Goal: Task Accomplishment & Management: Use online tool/utility

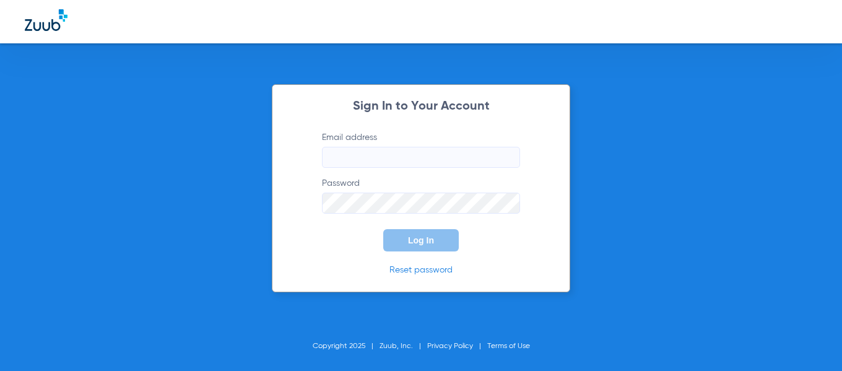
type input "[EMAIL_ADDRESS][DOMAIN_NAME]"
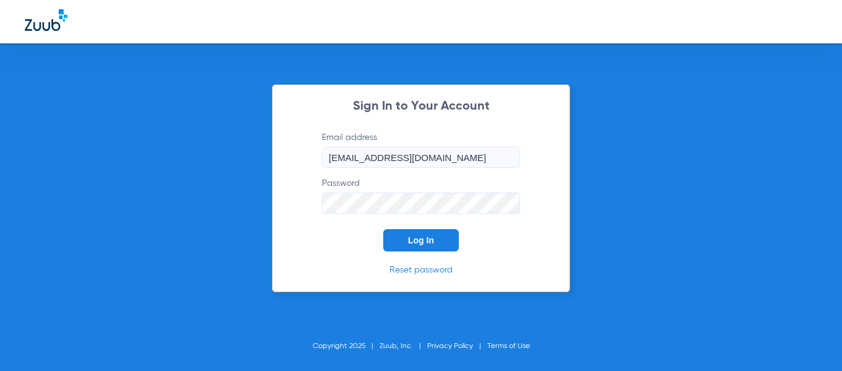
click at [412, 240] on span "Log In" at bounding box center [421, 240] width 26 height 10
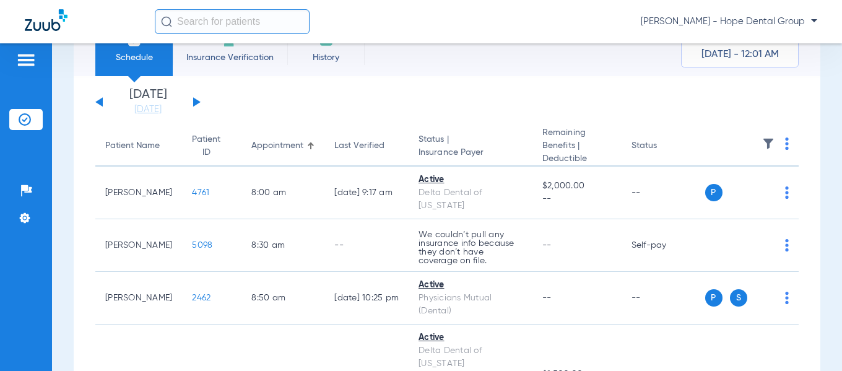
scroll to position [30, 0]
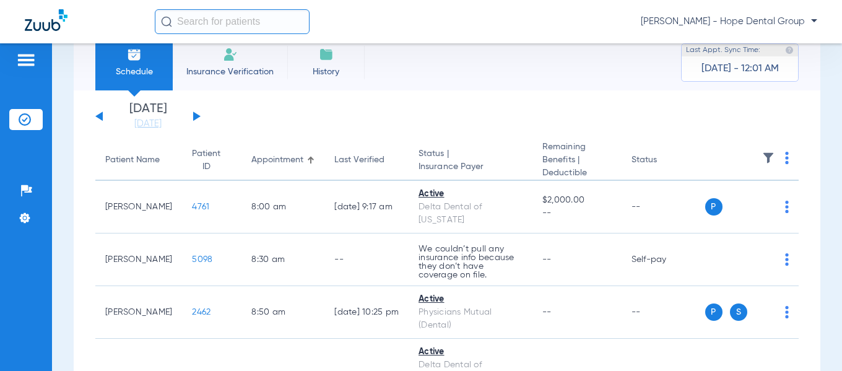
click at [197, 111] on div "[DATE] [DATE] [DATE] [DATE] [DATE] [DATE] [DATE] [DATE] [DATE] [DATE] [DATE] [D…" at bounding box center [147, 116] width 105 height 27
click at [194, 115] on button at bounding box center [196, 115] width 7 height 9
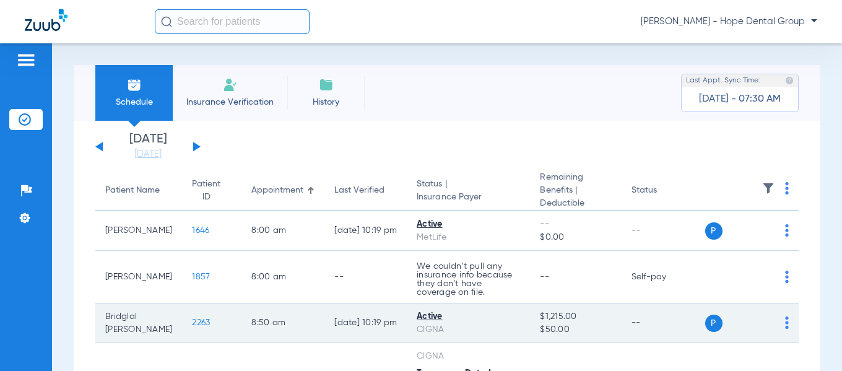
click at [192, 325] on span "2263" at bounding box center [201, 322] width 18 height 9
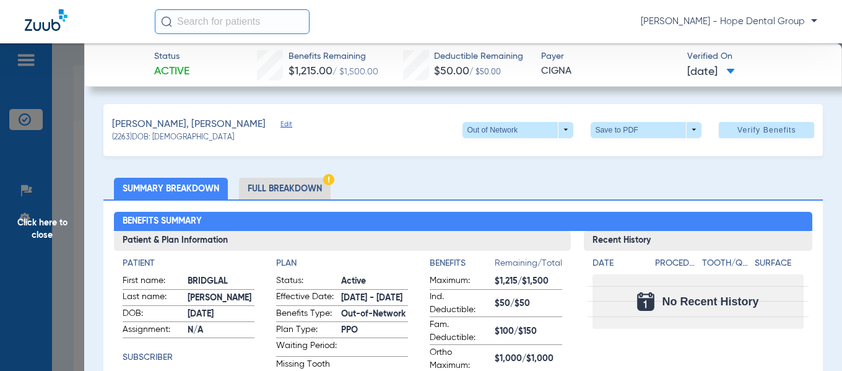
click at [295, 187] on li "Full Breakdown" at bounding box center [285, 189] width 92 height 22
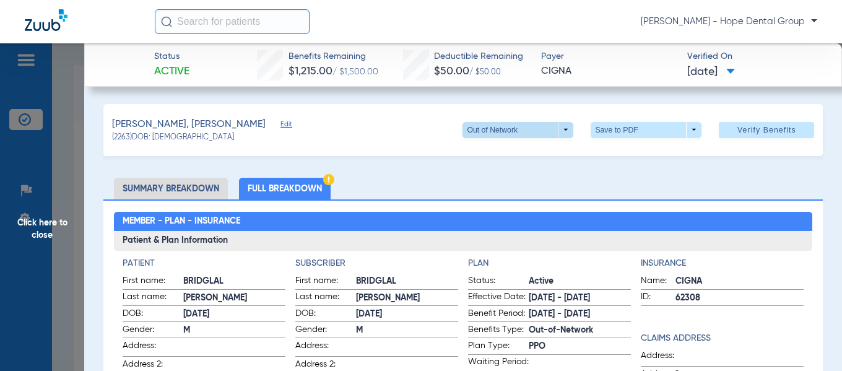
click at [558, 130] on span at bounding box center [517, 130] width 111 height 16
click at [481, 182] on span "PPO" at bounding box center [493, 179] width 58 height 9
click at [610, 127] on span at bounding box center [646, 130] width 111 height 16
click at [635, 153] on span "Save to PDF" at bounding box center [641, 154] width 49 height 9
click at [41, 222] on span "Click here to close" at bounding box center [42, 228] width 84 height 371
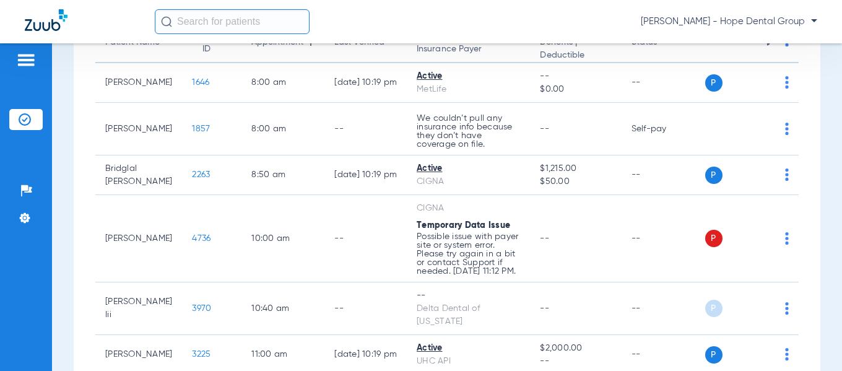
scroll to position [150, 0]
